Goal: Transaction & Acquisition: Subscribe to service/newsletter

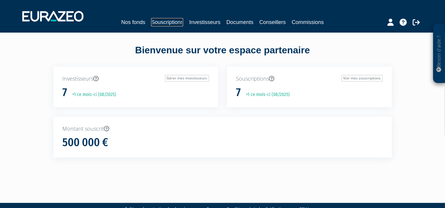
click at [171, 23] on link "Souscriptions" at bounding box center [167, 22] width 32 height 8
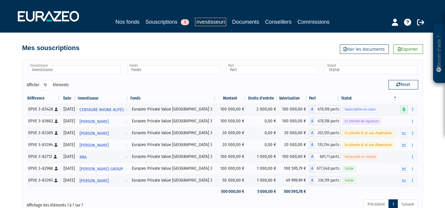
click at [214, 21] on link "Investisseurs" at bounding box center [210, 22] width 31 height 8
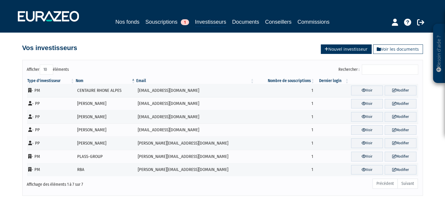
click at [353, 50] on link "Nouvel investisseur" at bounding box center [346, 48] width 51 height 9
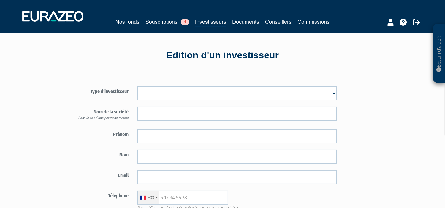
click at [332, 93] on select "Mr Mme Société" at bounding box center [236, 93] width 199 height 14
select select "3"
click at [137, 86] on select "Mr Mme Société" at bounding box center [236, 93] width 199 height 14
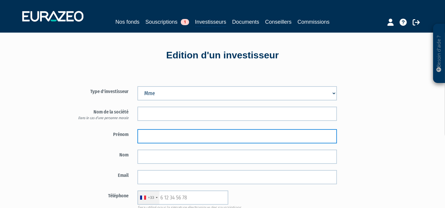
click at [174, 135] on input "text" at bounding box center [236, 136] width 199 height 14
type input "Gaelle"
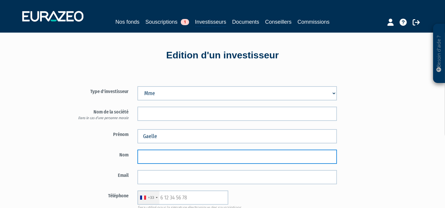
click at [152, 157] on input "text" at bounding box center [236, 157] width 199 height 14
type input "MARTIN"
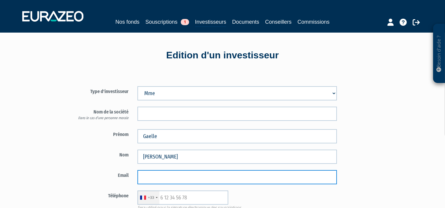
click at [153, 177] on input "email" at bounding box center [236, 177] width 199 height 14
paste input "gaelle.m73@hotmail.fr"
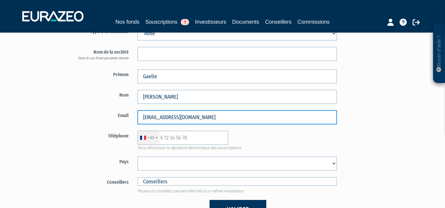
scroll to position [60, 0]
type input "gaelle.m73@hotmail.fr"
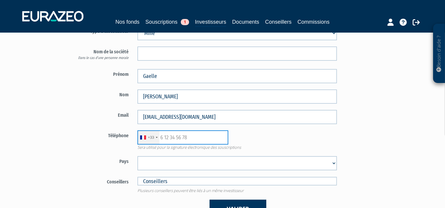
click at [178, 136] on input "text" at bounding box center [182, 137] width 91 height 14
paste input "663066181"
type input "663066181"
click at [265, 137] on div "+33 France +33 Germany (Deutschland) +49 Switzerland (Schweiz) +41 Belgium (Bel…" at bounding box center [237, 137] width 208 height 14
click at [193, 163] on select "Afghanistan Afrique du Sud Albanie Algérie Allemagne Andorre Angola Anguilla An…" at bounding box center [236, 163] width 199 height 14
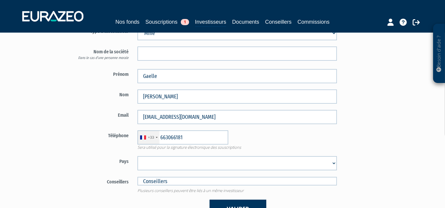
select select "75"
click at [137, 156] on select "Afghanistan Afrique du Sud Albanie Algérie Allemagne Andorre Angola Anguilla An…" at bounding box center [236, 163] width 199 height 14
click at [107, 160] on label "Pays" at bounding box center [98, 160] width 69 height 9
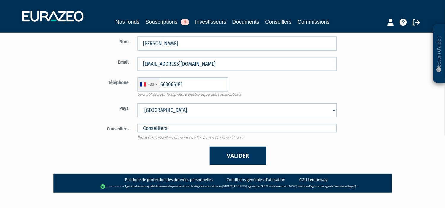
scroll to position [114, 0]
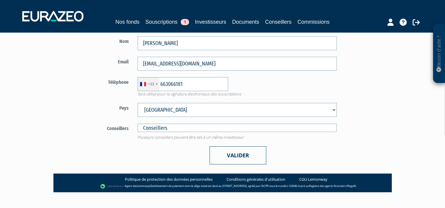
click at [238, 156] on button "Valider" at bounding box center [237, 156] width 57 height 18
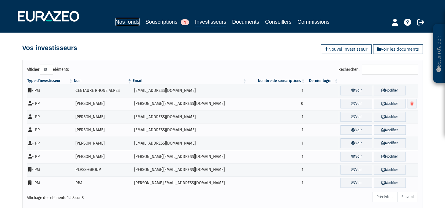
click at [131, 20] on link "Nos fonds" at bounding box center [127, 22] width 24 height 8
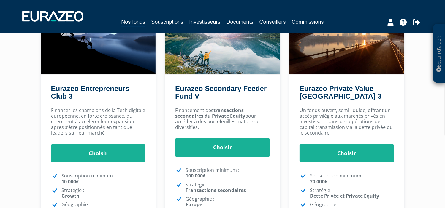
scroll to position [74, 0]
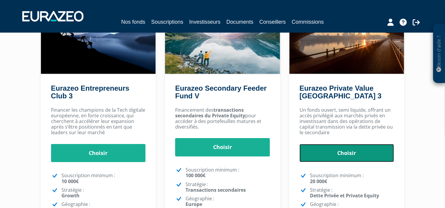
click at [343, 155] on link "Choisir" at bounding box center [346, 153] width 95 height 18
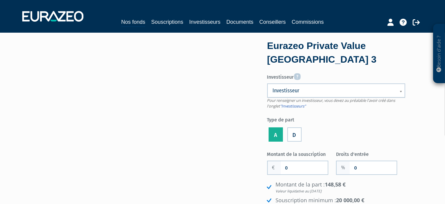
click at [396, 92] on link "Investisseur" at bounding box center [336, 90] width 138 height 14
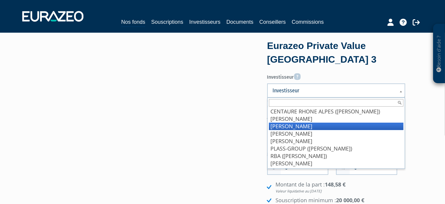
click at [340, 125] on li "[PERSON_NAME]" at bounding box center [336, 125] width 134 height 7
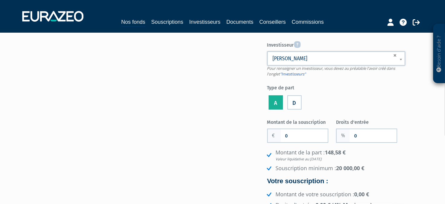
scroll to position [39, 0]
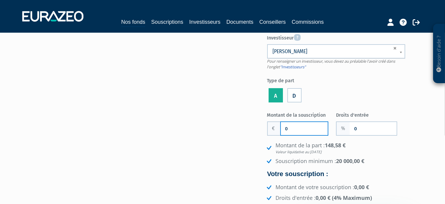
drag, startPoint x: 293, startPoint y: 127, endPoint x: 282, endPoint y: 128, distance: 11.0
click at [282, 128] on input "0" at bounding box center [304, 128] width 47 height 13
type input "80 000"
click at [390, 157] on li "Souscription minimum : 20 000,00 €" at bounding box center [335, 161] width 140 height 8
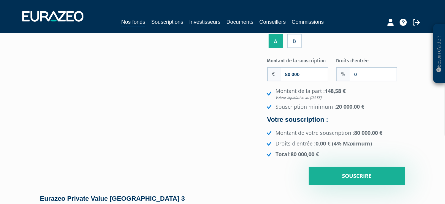
scroll to position [101, 0]
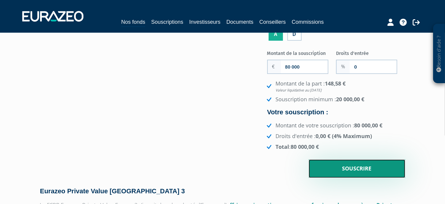
click at [348, 167] on input "Souscrire" at bounding box center [356, 168] width 96 height 18
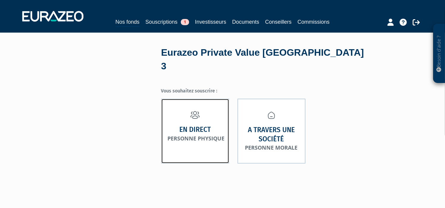
click at [198, 125] on strong "En direct" at bounding box center [194, 129] width 31 height 9
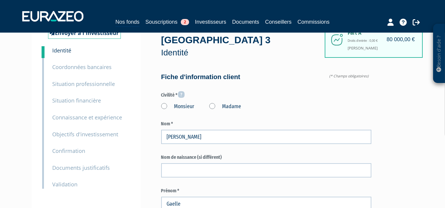
scroll to position [26, 0]
click at [211, 104] on label "Madame" at bounding box center [225, 107] width 32 height 8
click at [0, 0] on "Madame" at bounding box center [0, 0] width 0 height 0
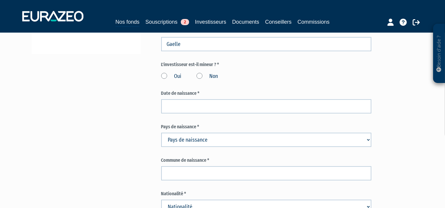
scroll to position [186, 0]
click at [201, 75] on label "Non" at bounding box center [207, 76] width 22 height 8
click at [0, 0] on input "Non" at bounding box center [0, 0] width 0 height 0
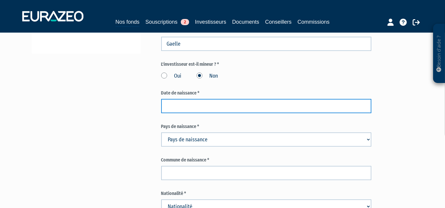
click at [188, 105] on input at bounding box center [266, 106] width 210 height 14
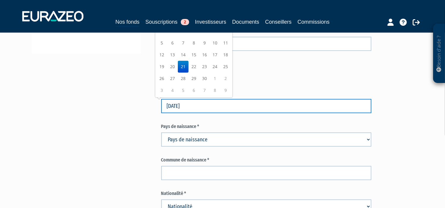
type input "21/11/1979"
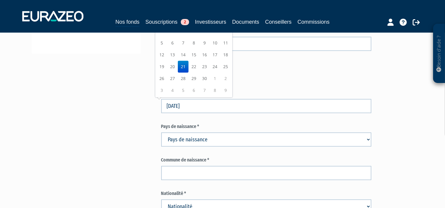
click at [211, 139] on select "Pays de naissance Afghanistan Afrique du Sud Albanie Algérie Allemagne Andorre" at bounding box center [266, 140] width 210 height 14
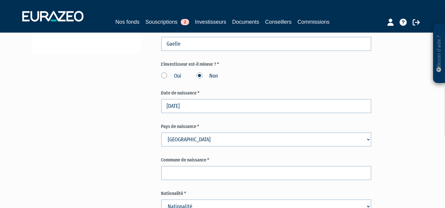
click at [161, 133] on select "Pays de naissance Afghanistan Afrique du Sud Albanie Algérie Allemagne Andorre" at bounding box center [266, 140] width 210 height 14
click at [191, 138] on select "Pays de naissance Afghanistan Afrique du Sud Albanie Algérie Allemagne Andorre" at bounding box center [266, 140] width 210 height 14
select select "75"
click at [161, 133] on select "Pays de naissance Afghanistan Afrique du Sud Albanie Algérie Allemagne Andorre" at bounding box center [266, 140] width 210 height 14
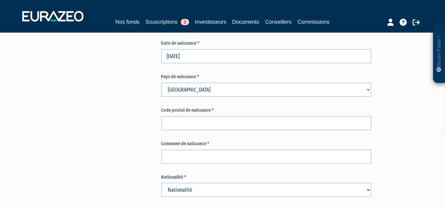
scroll to position [237, 0]
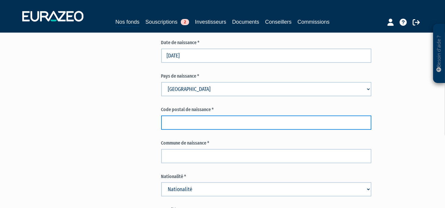
click at [186, 116] on input "text" at bounding box center [266, 123] width 210 height 14
type input "73200"
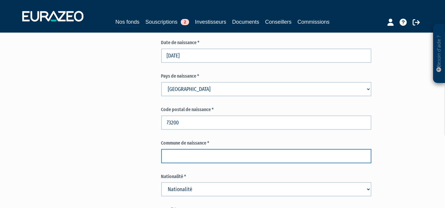
click at [190, 160] on input "text" at bounding box center [266, 156] width 210 height 14
type input "ALBERTVILLE"
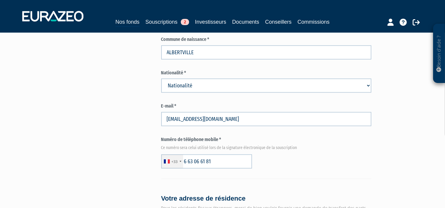
scroll to position [341, 0]
click at [212, 87] on select "Nationalité Afghanistan Afrique du Sud Albanie Algérie Allemagne Andorre" at bounding box center [266, 85] width 210 height 14
select select "75"
click at [161, 78] on select "Nationalité Afghanistan Afrique du Sud Albanie Algérie Allemagne Andorre" at bounding box center [266, 85] width 210 height 14
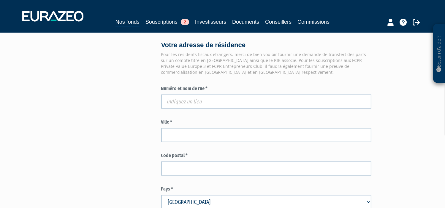
scroll to position [495, 0]
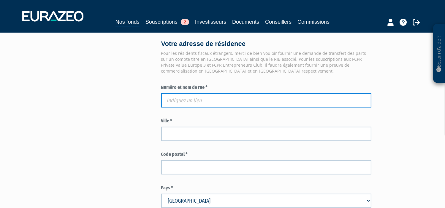
click at [202, 100] on input "text" at bounding box center [266, 100] width 210 height 14
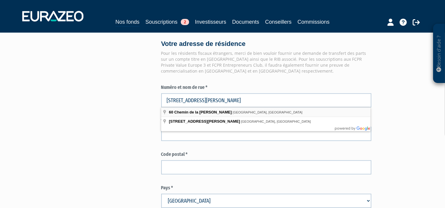
type input "60 Chemin de la Pierre du Roy, Albertville, France"
type input "Albertville"
type input "73200"
type input "60 Chemin de la Pierre du Roy"
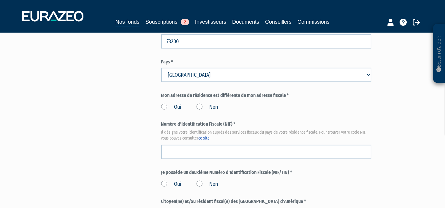
scroll to position [622, 0]
click at [198, 106] on label "Non" at bounding box center [207, 107] width 22 height 8
click at [0, 0] on input "Non" at bounding box center [0, 0] width 0 height 0
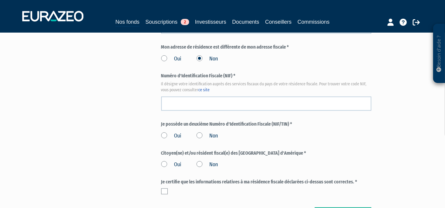
scroll to position [670, 0]
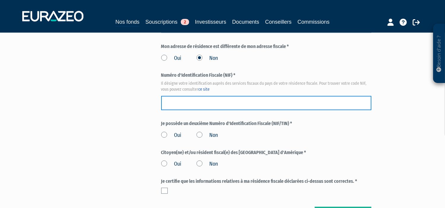
click at [187, 102] on input "text" at bounding box center [266, 103] width 210 height 14
paste input "11 91 091 710 277"
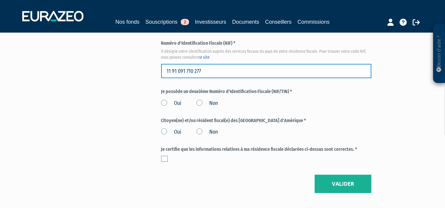
scroll to position [717, 0]
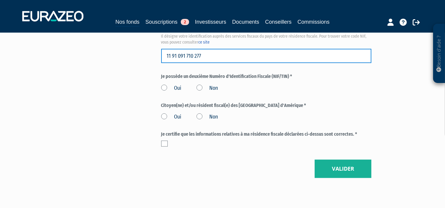
type input "11 91 091 710 277"
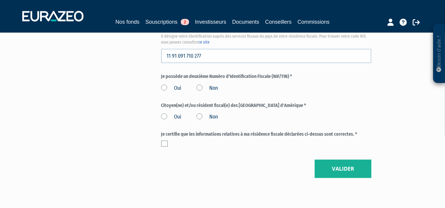
click at [200, 88] on label "Non" at bounding box center [207, 89] width 22 height 8
click at [0, 0] on input "Non" at bounding box center [0, 0] width 0 height 0
click at [199, 115] on label "Non" at bounding box center [207, 117] width 22 height 8
click at [0, 0] on input "Non" at bounding box center [0, 0] width 0 height 0
click at [166, 143] on label at bounding box center [164, 144] width 7 height 6
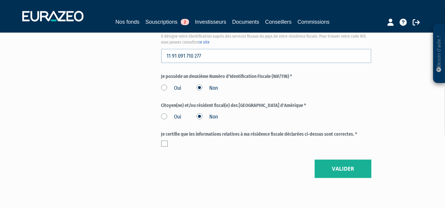
click at [0, 0] on input "checkbox" at bounding box center [0, 0] width 0 height 0
click at [342, 164] on button "Valider" at bounding box center [342, 169] width 57 height 18
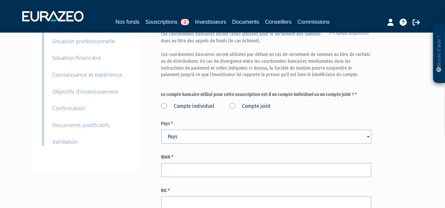
scroll to position [75, 0]
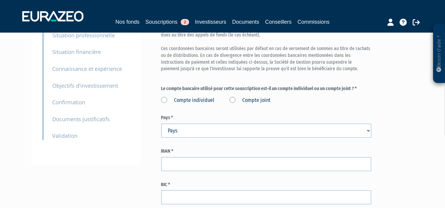
click at [162, 101] on label "Compte individuel" at bounding box center [187, 101] width 53 height 8
click at [0, 0] on individuel "Compte individuel" at bounding box center [0, 0] width 0 height 0
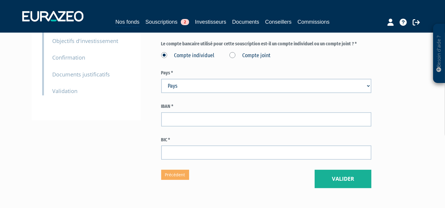
scroll to position [121, 0]
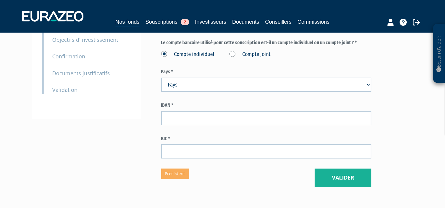
click at [195, 87] on select "Pays [GEOGRAPHIC_DATA] [GEOGRAPHIC_DATA] [GEOGRAPHIC_DATA] [GEOGRAPHIC_DATA] [G…" at bounding box center [266, 85] width 210 height 14
select select "75"
click at [161, 78] on select "Pays [GEOGRAPHIC_DATA] [GEOGRAPHIC_DATA] [GEOGRAPHIC_DATA] [GEOGRAPHIC_DATA] [G…" at bounding box center [266, 85] width 210 height 14
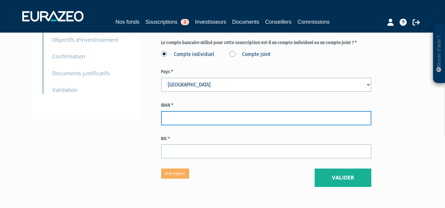
click at [190, 119] on input "text" at bounding box center [266, 118] width 210 height 14
type input "[FINANCIAL_ID]"
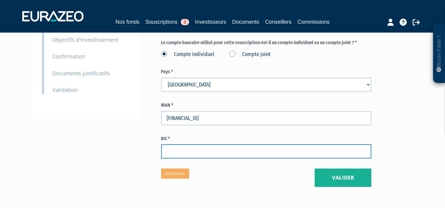
click at [202, 152] on input "text" at bounding box center [266, 151] width 210 height 14
type input "[SWIFT_CODE]"
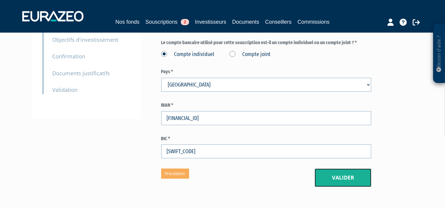
click at [351, 182] on button "Valider" at bounding box center [342, 178] width 57 height 18
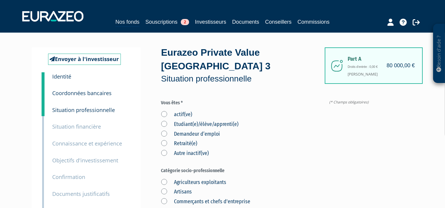
click at [164, 113] on label "actif(ve)" at bounding box center [176, 115] width 31 height 8
click at [0, 0] on input "actif(ve)" at bounding box center [0, 0] width 0 height 0
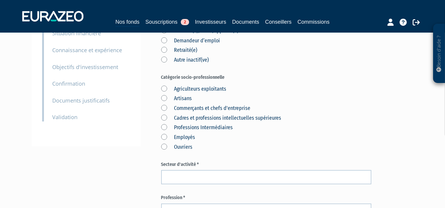
scroll to position [94, 0]
click at [163, 137] on label "Employés" at bounding box center [178, 137] width 34 height 8
click at [0, 0] on input "Employés" at bounding box center [0, 0] width 0 height 0
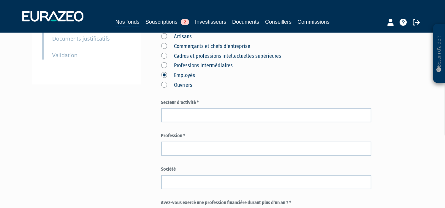
scroll to position [192, 0]
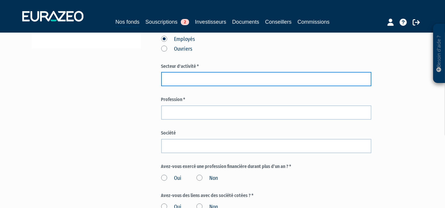
click at [183, 79] on input "text" at bounding box center [266, 79] width 210 height 14
type input "Défense"
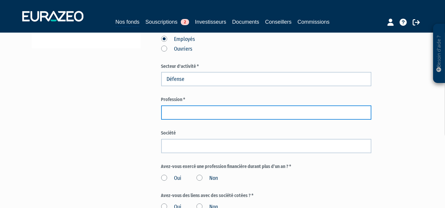
click at [183, 114] on input "text" at bounding box center [266, 113] width 210 height 14
click at [168, 113] on input "brigadier Chef" at bounding box center [266, 113] width 210 height 14
type input "Brigadier Chef"
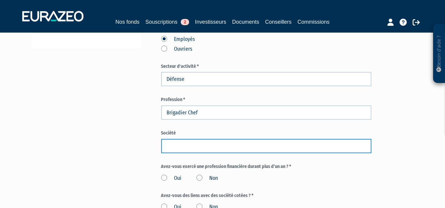
click at [178, 144] on input "text" at bounding box center [266, 146] width 210 height 14
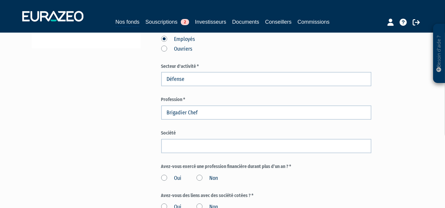
click at [145, 150] on div "Envoyer à l'investisseur 1 Identité 2 Coordonnées bancaires 3 Situation profess…" at bounding box center [222, 99] width 372 height 486
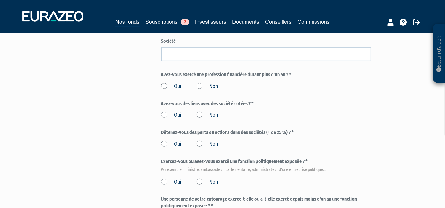
scroll to position [284, 0]
click at [198, 85] on label "Non" at bounding box center [207, 87] width 22 height 8
click at [0, 0] on input "Non" at bounding box center [0, 0] width 0 height 0
click at [198, 114] on label "Non" at bounding box center [207, 116] width 22 height 8
click at [0, 0] on input "Non" at bounding box center [0, 0] width 0 height 0
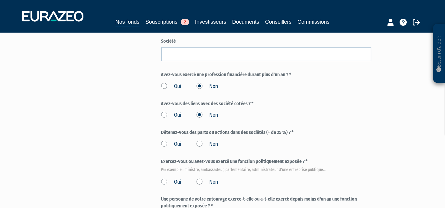
click at [199, 143] on label "Non" at bounding box center [207, 145] width 22 height 8
click at [0, 0] on input "Non" at bounding box center [0, 0] width 0 height 0
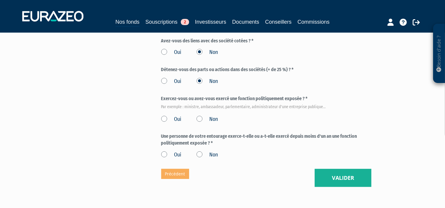
scroll to position [351, 0]
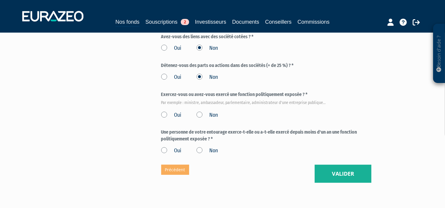
click at [199, 114] on label "Non" at bounding box center [207, 116] width 22 height 8
click at [0, 0] on input "Non" at bounding box center [0, 0] width 0 height 0
click at [200, 150] on label "Non" at bounding box center [207, 151] width 22 height 8
click at [0, 0] on input "Non" at bounding box center [0, 0] width 0 height 0
click at [339, 176] on button "Valider" at bounding box center [342, 174] width 57 height 18
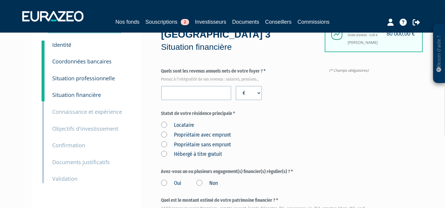
scroll to position [35, 0]
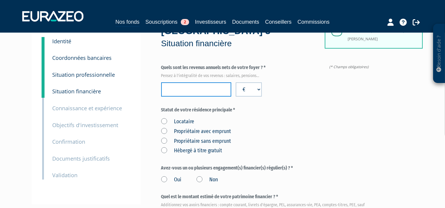
click at [198, 90] on input "number" at bounding box center [196, 89] width 70 height 14
type input "67000"
click at [235, 130] on div "Locataire Propriétaire avec emprunt Propriétaire sans emprunt Hébergé à titre g…" at bounding box center [266, 135] width 210 height 39
click at [164, 130] on label "Propriétaire avec emprunt" at bounding box center [196, 132] width 70 height 8
click at [0, 0] on emprunt "Propriétaire avec emprunt" at bounding box center [0, 0] width 0 height 0
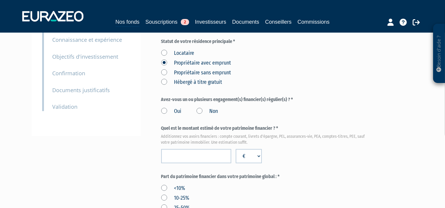
scroll to position [104, 0]
click at [199, 111] on label "Non" at bounding box center [207, 111] width 22 height 8
click at [0, 0] on input "Non" at bounding box center [0, 0] width 0 height 0
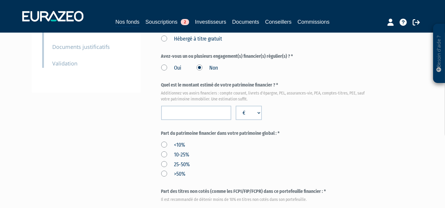
scroll to position [147, 0]
click at [202, 113] on input "number" at bounding box center [196, 113] width 70 height 14
type input "430000"
click at [148, 142] on div "Envoyer à l'investisseur 1 Identité 2 Coordonnées bancaires 3 Situation profess…" at bounding box center [222, 157] width 372 height 514
click at [165, 173] on label ">50%" at bounding box center [173, 175] width 24 height 8
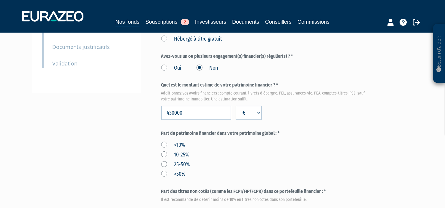
click at [0, 0] on input ">50%" at bounding box center [0, 0] width 0 height 0
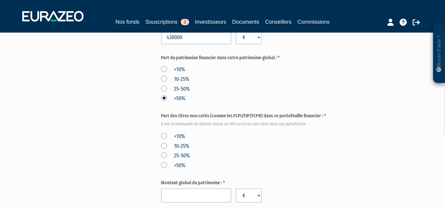
scroll to position [258, 0]
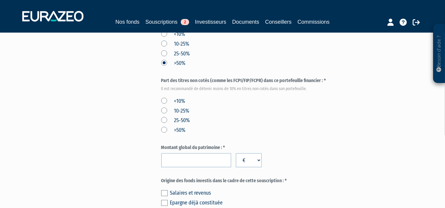
click at [163, 100] on label "<10%" at bounding box center [173, 102] width 24 height 8
click at [0, 0] on input "<10%" at bounding box center [0, 0] width 0 height 0
click at [199, 156] on input "number" at bounding box center [196, 160] width 70 height 14
type input "660000"
click at [144, 167] on div "Envoyer à l'investisseur 1 Identité 2 Coordonnées bancaires 3 Situation profess…" at bounding box center [222, 46] width 372 height 514
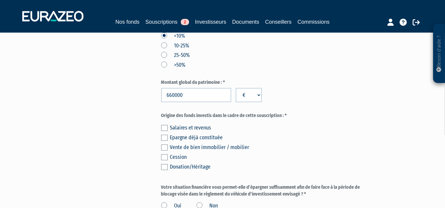
scroll to position [324, 0]
click at [165, 135] on label at bounding box center [164, 137] width 7 height 6
click at [0, 0] on input "checkbox" at bounding box center [0, 0] width 0 height 0
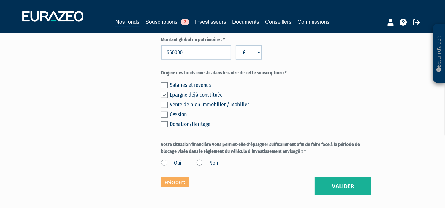
scroll to position [379, 0]
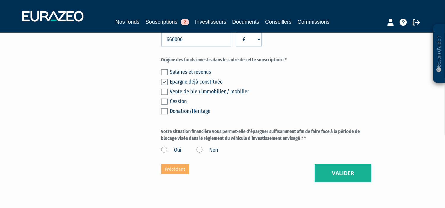
click at [164, 150] on label "Oui" at bounding box center [171, 151] width 20 height 8
click at [0, 0] on input "Oui" at bounding box center [0, 0] width 0 height 0
click at [340, 170] on button "Valider" at bounding box center [342, 173] width 57 height 18
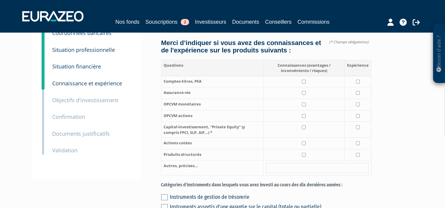
scroll to position [62, 0]
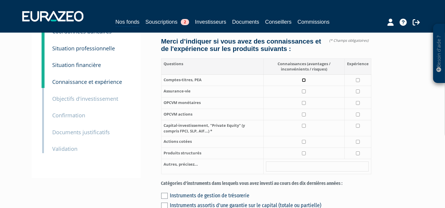
click at [305, 82] on input "checkbox" at bounding box center [304, 80] width 4 height 4
checkbox input "true"
click at [358, 82] on input "checkbox" at bounding box center [358, 80] width 4 height 4
checkbox input "true"
click at [305, 93] on input "checkbox" at bounding box center [304, 92] width 4 height 4
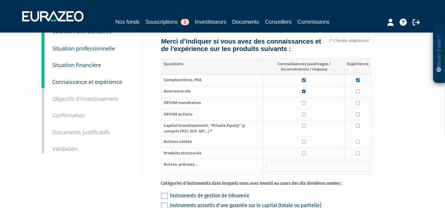
checkbox input "true"
click at [358, 93] on input "checkbox" at bounding box center [358, 92] width 4 height 4
checkbox input "true"
click at [303, 105] on input "checkbox" at bounding box center [304, 103] width 4 height 4
checkbox input "true"
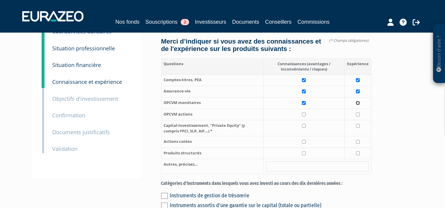
click at [359, 105] on input "checkbox" at bounding box center [358, 103] width 4 height 4
checkbox input "true"
click at [303, 117] on input "checkbox" at bounding box center [304, 115] width 4 height 4
checkbox input "true"
click at [356, 117] on input "checkbox" at bounding box center [358, 115] width 4 height 4
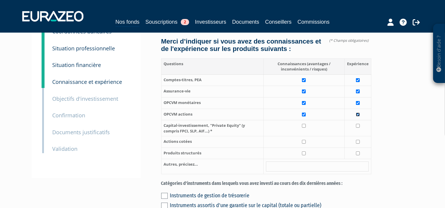
checkbox input "true"
click at [304, 128] on input "checkbox" at bounding box center [304, 126] width 4 height 4
checkbox input "true"
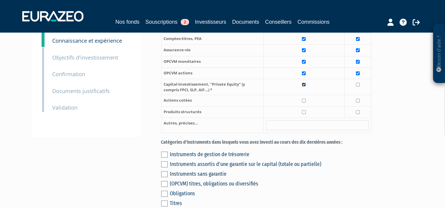
scroll to position [103, 0]
click at [305, 102] on input "checkbox" at bounding box center [304, 100] width 4 height 4
checkbox input "true"
click at [304, 114] on input "checkbox" at bounding box center [304, 112] width 4 height 4
checkbox input "true"
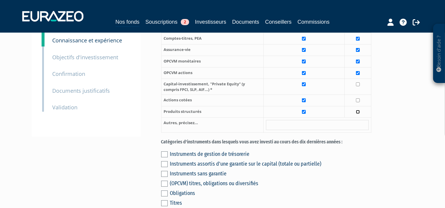
click at [357, 114] on input "checkbox" at bounding box center [358, 112] width 4 height 4
checkbox input "true"
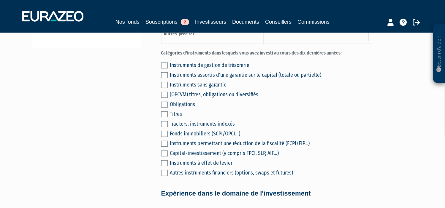
scroll to position [196, 0]
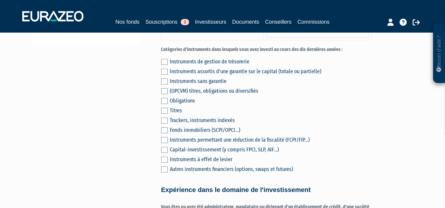
click at [162, 65] on label at bounding box center [164, 62] width 7 height 6
click at [0, 0] on input "checkbox" at bounding box center [0, 0] width 0 height 0
click at [163, 75] on label at bounding box center [164, 72] width 7 height 6
click at [0, 0] on input "checkbox" at bounding box center [0, 0] width 0 height 0
click at [164, 85] on div "Instruments de gestion de trésorerie Instruments assortis d'une garantie sur le…" at bounding box center [266, 114] width 210 height 117
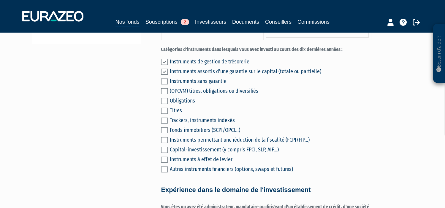
click at [164, 85] on label at bounding box center [164, 82] width 7 height 6
click at [0, 0] on input "checkbox" at bounding box center [0, 0] width 0 height 0
click at [165, 94] on label at bounding box center [164, 91] width 7 height 6
click at [0, 0] on input "checkbox" at bounding box center [0, 0] width 0 height 0
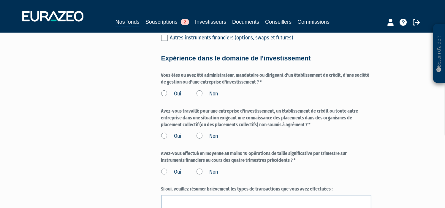
scroll to position [328, 0]
click at [199, 97] on label "Non" at bounding box center [207, 94] width 22 height 8
click at [0, 0] on input "Non" at bounding box center [0, 0] width 0 height 0
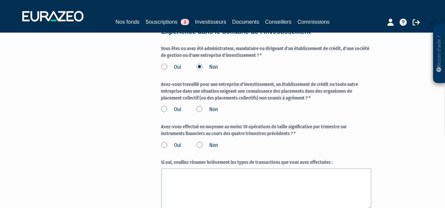
scroll to position [356, 0]
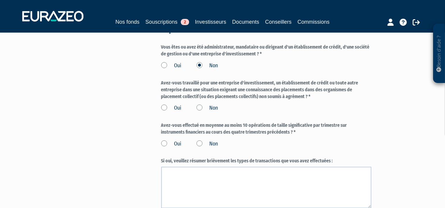
click at [198, 112] on label "Non" at bounding box center [207, 108] width 22 height 8
click at [0, 0] on input "Non" at bounding box center [0, 0] width 0 height 0
click at [200, 148] on label "Non" at bounding box center [207, 144] width 22 height 8
click at [0, 0] on input "Non" at bounding box center [0, 0] width 0 height 0
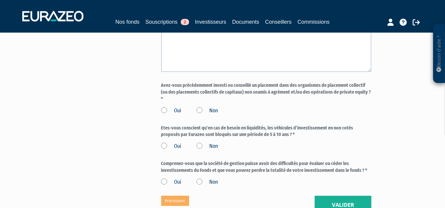
scroll to position [496, 0]
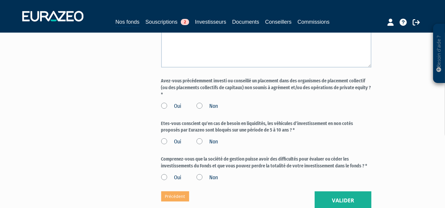
click at [200, 110] on label "Non" at bounding box center [207, 107] width 22 height 8
click at [0, 0] on input "Non" at bounding box center [0, 0] width 0 height 0
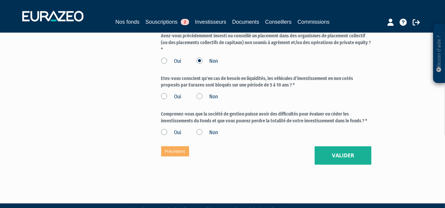
scroll to position [542, 0]
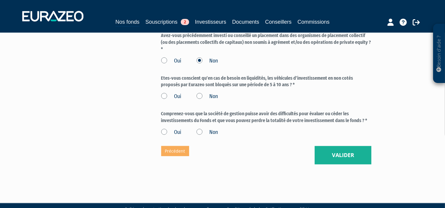
click at [164, 101] on label "Oui" at bounding box center [171, 97] width 20 height 8
click at [0, 0] on input "Oui" at bounding box center [0, 0] width 0 height 0
click at [164, 136] on label "Oui" at bounding box center [171, 133] width 20 height 8
click at [0, 0] on input "Oui" at bounding box center [0, 0] width 0 height 0
click at [342, 160] on button "Valider" at bounding box center [342, 155] width 57 height 18
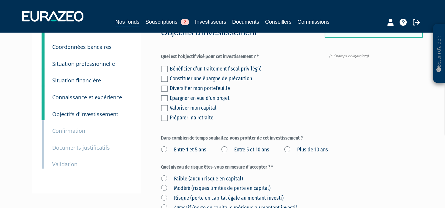
scroll to position [50, 0]
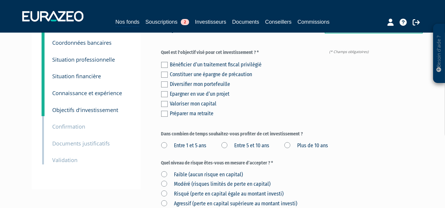
click at [163, 103] on label at bounding box center [164, 104] width 7 height 6
click at [0, 0] on input "checkbox" at bounding box center [0, 0] width 0 height 0
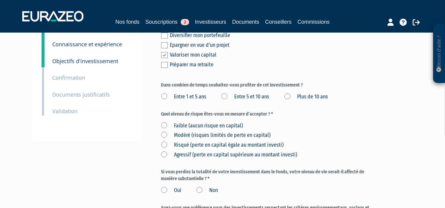
scroll to position [112, 0]
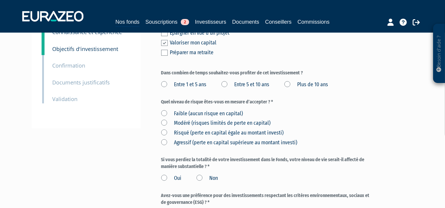
click at [225, 84] on label "Entre 5 et 10 ans" at bounding box center [245, 85] width 48 height 8
click at [0, 0] on ans "Entre 5 et 10 ans" at bounding box center [0, 0] width 0 height 0
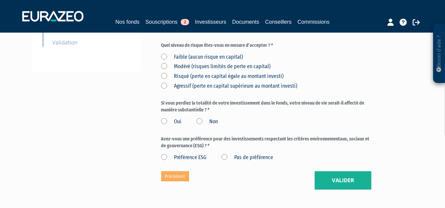
scroll to position [168, 0]
click at [163, 76] on label "Risqué (perte en capital égale au montant investi)" at bounding box center [222, 76] width 122 height 8
click at [0, 0] on investi\) "Risqué (perte en capital égale au montant investi)" at bounding box center [0, 0] width 0 height 0
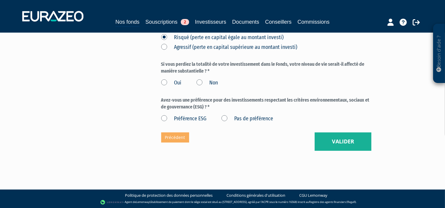
scroll to position [207, 0]
click at [198, 84] on label "Non" at bounding box center [207, 83] width 22 height 8
click at [0, 0] on input "Non" at bounding box center [0, 0] width 0 height 0
click at [224, 118] on label "Pas de préférence" at bounding box center [247, 119] width 52 height 8
click at [0, 0] on préférence "Pas de préférence" at bounding box center [0, 0] width 0 height 0
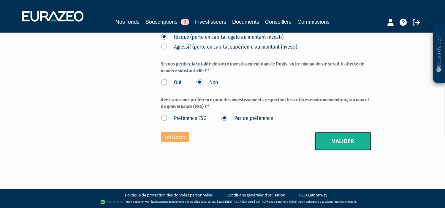
click at [325, 138] on button "Valider" at bounding box center [342, 141] width 57 height 18
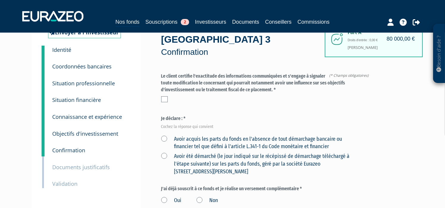
scroll to position [32, 0]
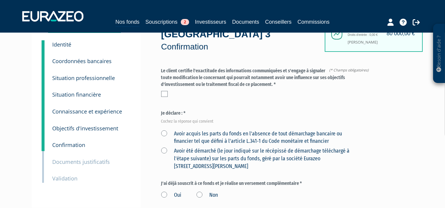
click at [165, 95] on label at bounding box center [164, 94] width 7 height 6
click at [0, 0] on input "checkbox" at bounding box center [0, 0] width 0 height 0
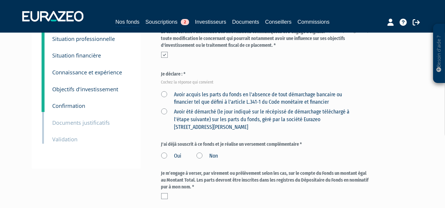
scroll to position [72, 0]
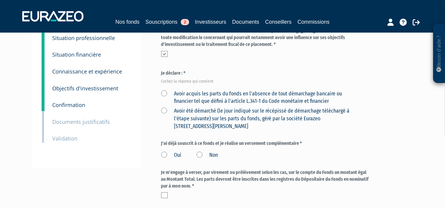
click at [163, 93] on label "Avoir acquis les parts du fonds en l'absence de tout démarchage bancaire ou fin…" at bounding box center [259, 97] width 196 height 15
click at [0, 0] on financier "Avoir acquis les parts du fonds en l'absence de tout démarchage bancaire ou fin…" at bounding box center [0, 0] width 0 height 0
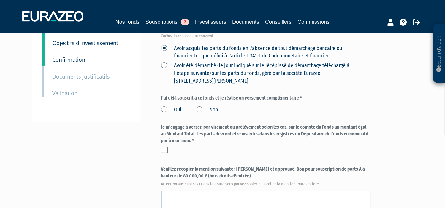
scroll to position [123, 0]
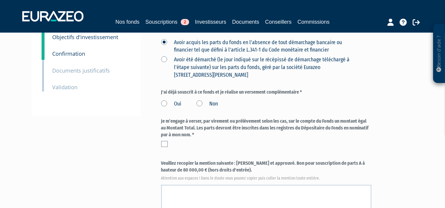
click at [199, 104] on label "Non" at bounding box center [207, 104] width 22 height 8
click at [0, 0] on input "Non" at bounding box center [0, 0] width 0 height 0
click at [163, 144] on label at bounding box center [164, 144] width 7 height 6
click at [0, 0] on input "checkbox" at bounding box center [0, 0] width 0 height 0
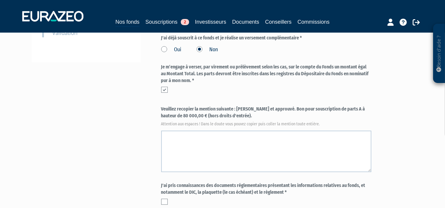
scroll to position [178, 0]
drag, startPoint x: 236, startPoint y: 108, endPoint x: 225, endPoint y: 116, distance: 13.2
click at [225, 116] on label "Veuillez recopier la mention suivante : [PERSON_NAME] et approuvé. Bon pour sou…" at bounding box center [266, 116] width 210 height 20
copy label "[PERSON_NAME] et approuvé. Bon pour souscription de parts A à hauteur de 80 000…"
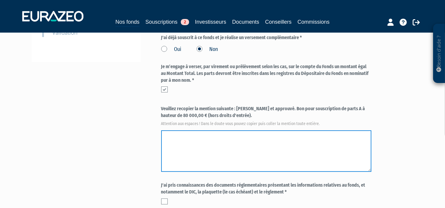
click at [190, 141] on textarea at bounding box center [266, 151] width 210 height 42
paste textarea "[PERSON_NAME] et approuvé. Bon pour souscription de parts A à hauteur de 80 000…"
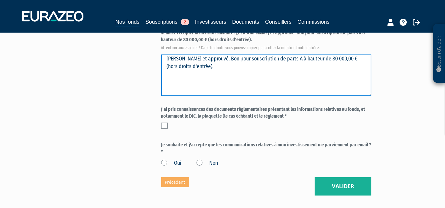
scroll to position [256, 0]
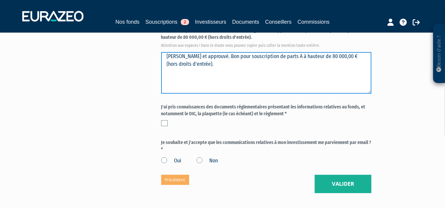
type textarea "[PERSON_NAME] et approuvé. Bon pour souscription de parts A à hauteur de 80 000…"
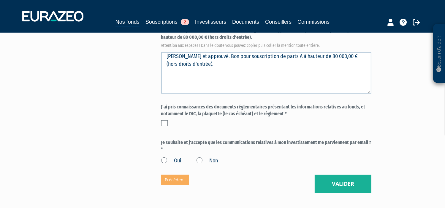
click at [167, 123] on label at bounding box center [164, 123] width 7 height 6
click at [0, 0] on input "checkbox" at bounding box center [0, 0] width 0 height 0
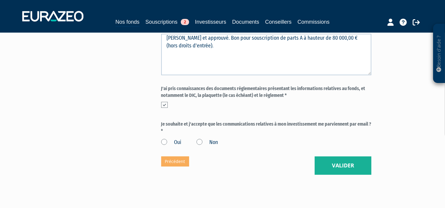
scroll to position [275, 0]
click at [164, 141] on label "Oui" at bounding box center [171, 142] width 20 height 8
click at [0, 0] on input "Oui" at bounding box center [0, 0] width 0 height 0
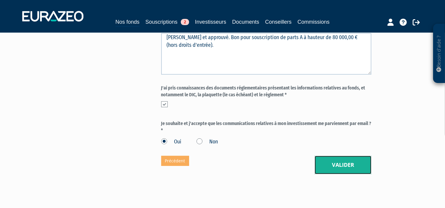
click at [341, 165] on button "Valider" at bounding box center [342, 165] width 57 height 18
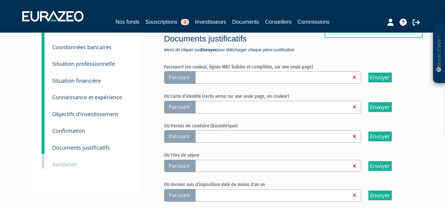
scroll to position [61, 0]
click at [69, 183] on div "Envoyer à l'investisseur 1 Identité 2 Coordonnées bancaires 3 Situation profess…" at bounding box center [86, 97] width 109 height 192
click at [185, 105] on span "Parcourir" at bounding box center [179, 107] width 31 height 13
click at [0, 0] on input "Parcourir" at bounding box center [0, 0] width 0 height 0
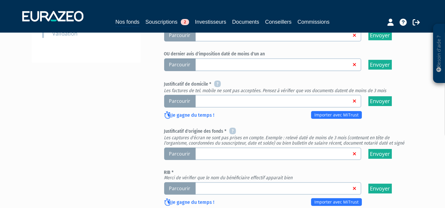
scroll to position [193, 0]
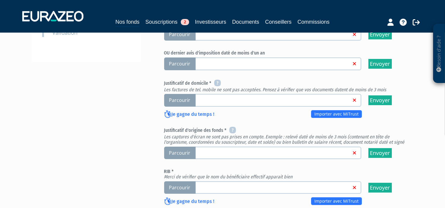
click at [54, 84] on div "Envoyer à l'investisseur 1 Identité 2 Coordonnées bancaires 3 Situation profess…" at bounding box center [222, 65] width 372 height 391
click at [181, 100] on span "Parcourir" at bounding box center [179, 100] width 31 height 13
click at [0, 0] on input "Parcourir" at bounding box center [0, 0] width 0 height 0
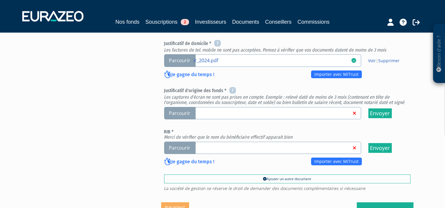
scroll to position [247, 0]
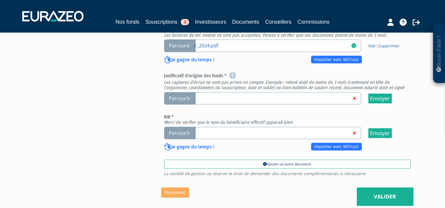
click at [174, 129] on span "Parcourir" at bounding box center [179, 133] width 31 height 13
click at [0, 0] on input "Parcourir" at bounding box center [0, 0] width 0 height 0
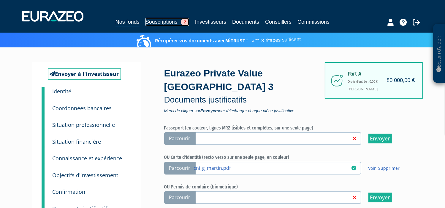
click at [166, 20] on link "Souscriptions 2" at bounding box center [167, 22] width 44 height 8
